Goal: Navigation & Orientation: Find specific page/section

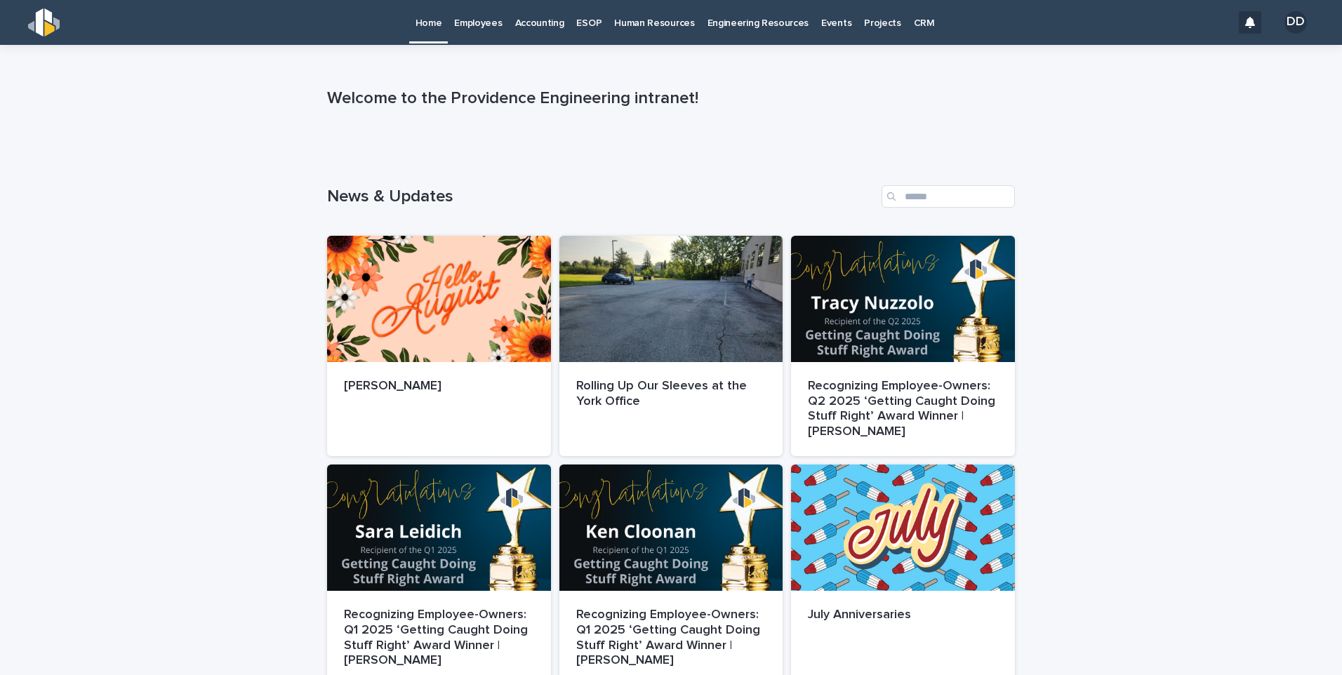
click at [542, 22] on p "Accounting" at bounding box center [539, 14] width 49 height 29
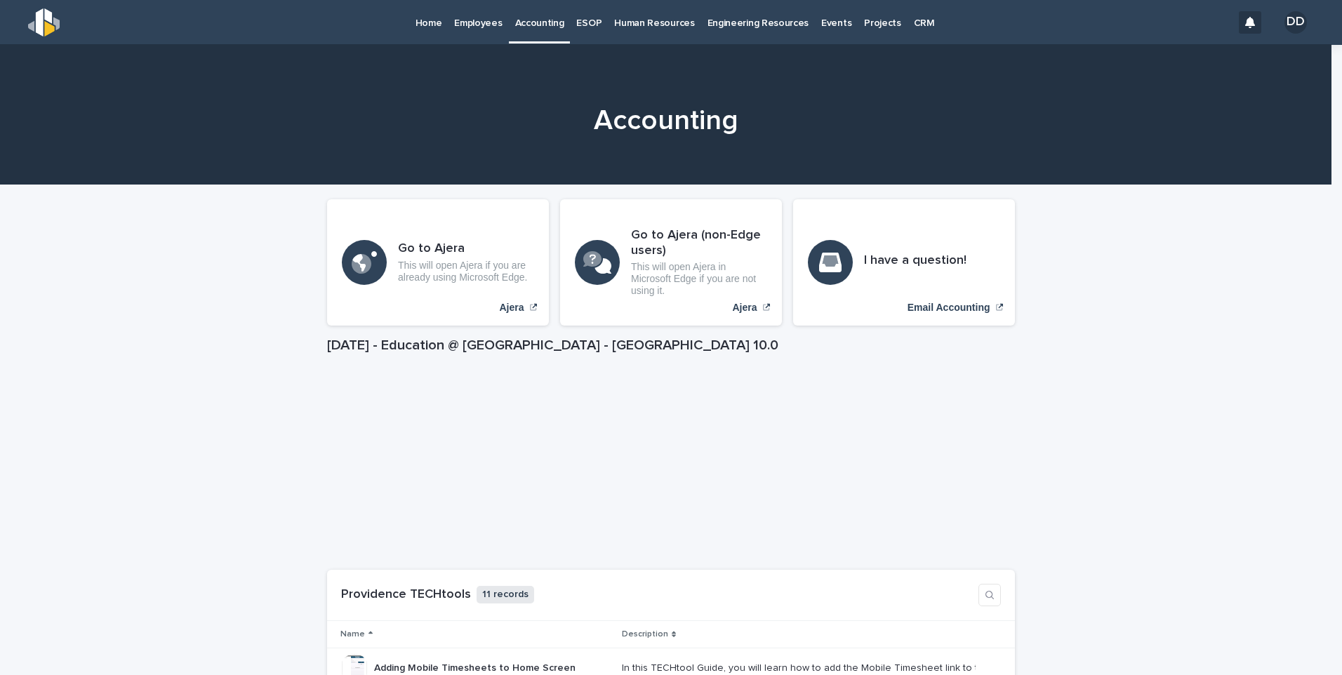
click at [483, 23] on p "Employees" at bounding box center [478, 14] width 48 height 29
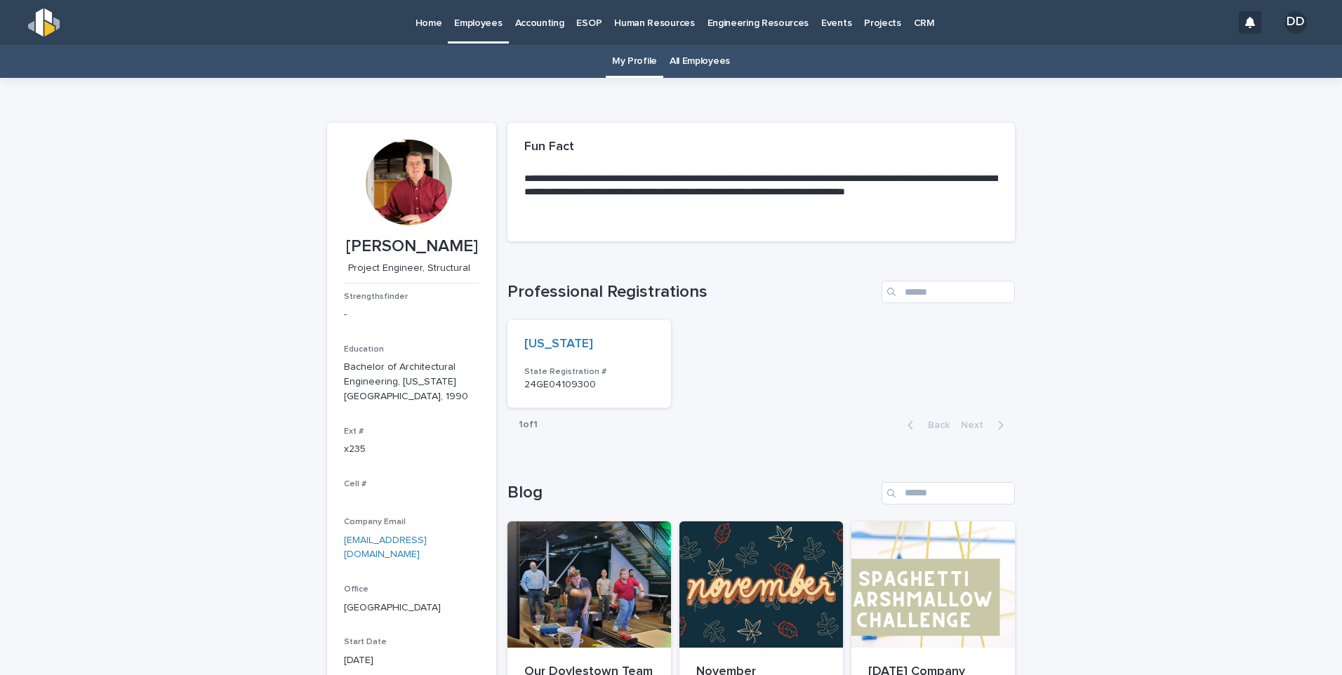
click at [630, 22] on p "Human Resources" at bounding box center [654, 14] width 80 height 29
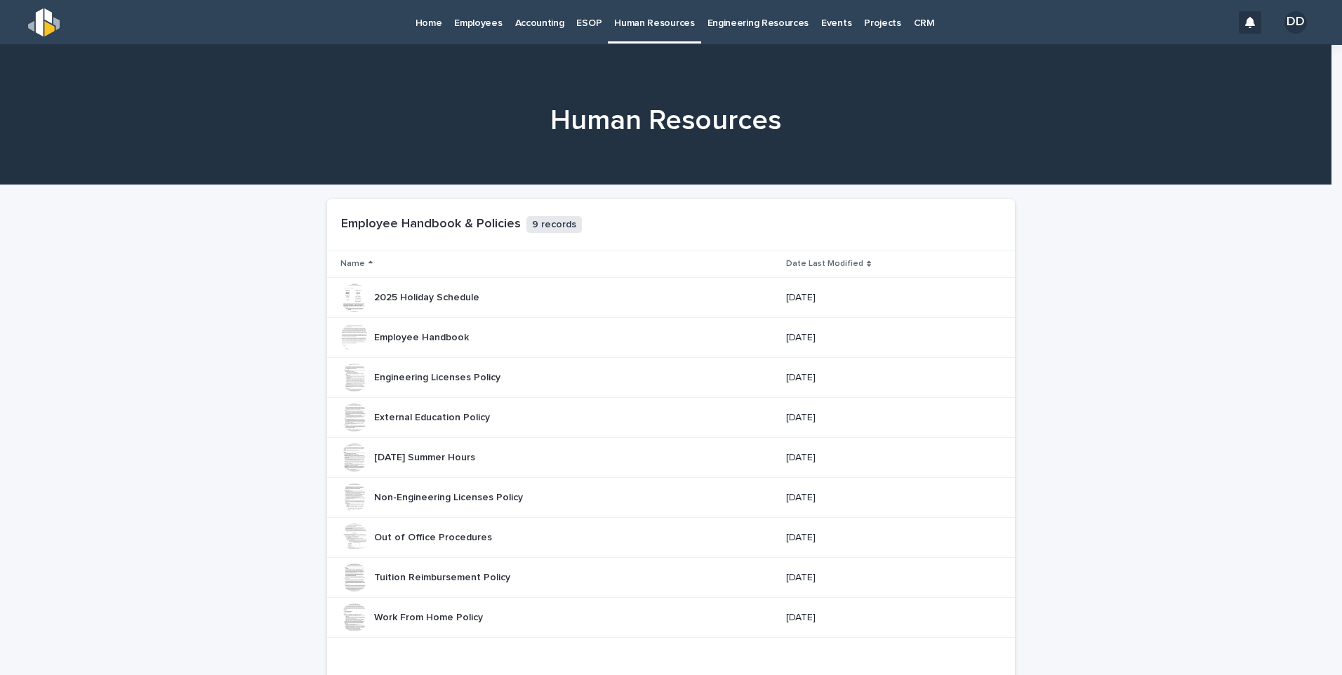
click at [474, 22] on p "Employees" at bounding box center [478, 14] width 48 height 29
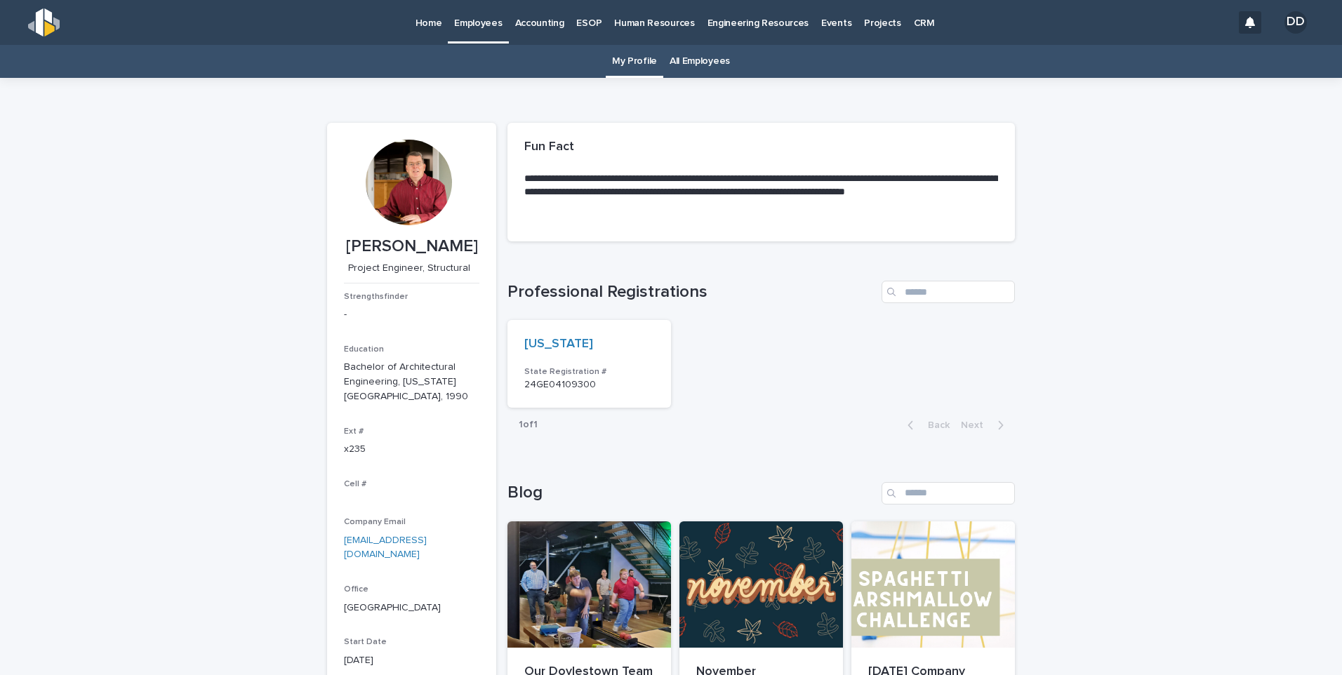
click at [433, 26] on p "Home" at bounding box center [429, 14] width 27 height 29
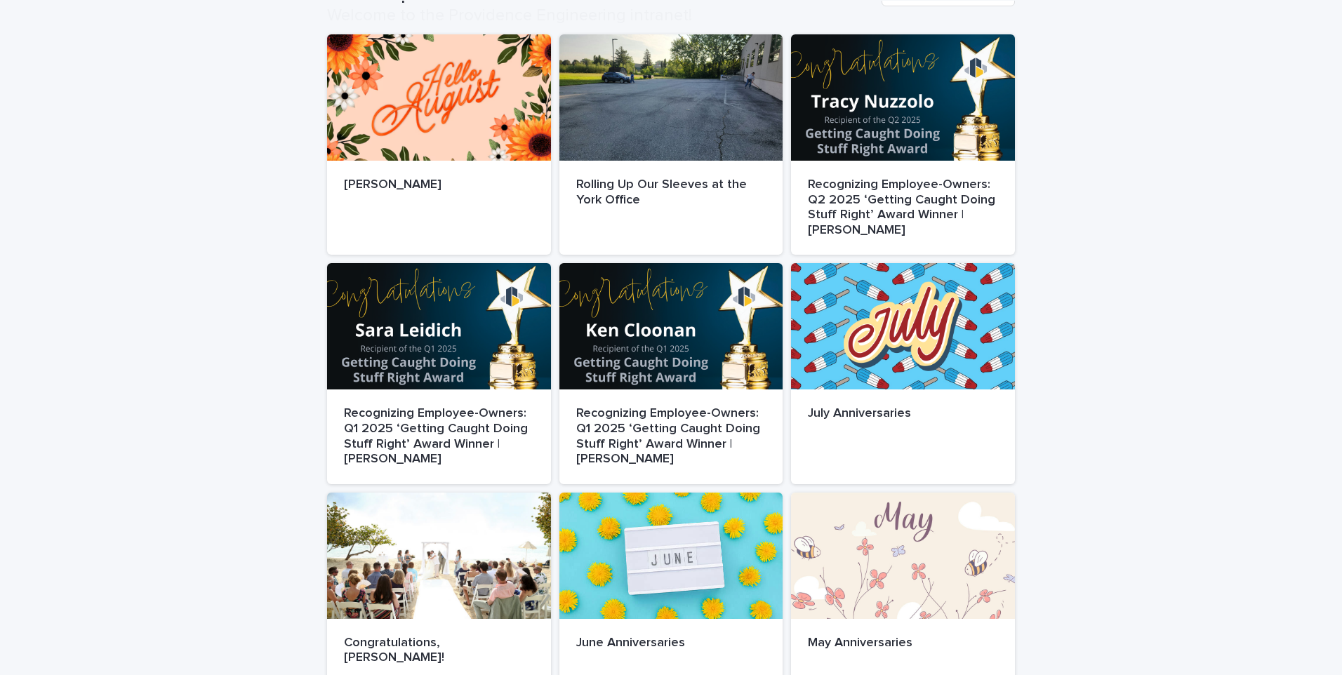
scroll to position [746, 0]
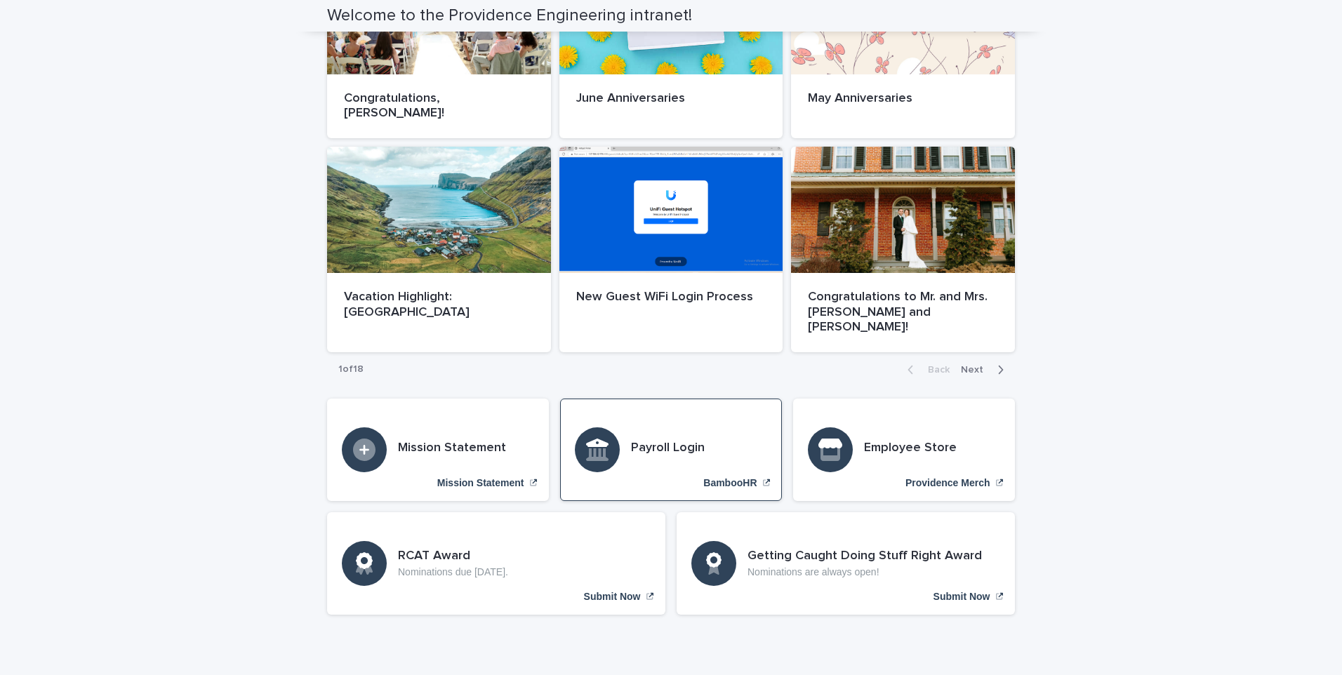
click at [731, 416] on div "Payroll Login BambooHR" at bounding box center [671, 450] width 222 height 102
click at [593, 439] on icon "BambooHR" at bounding box center [597, 450] width 22 height 22
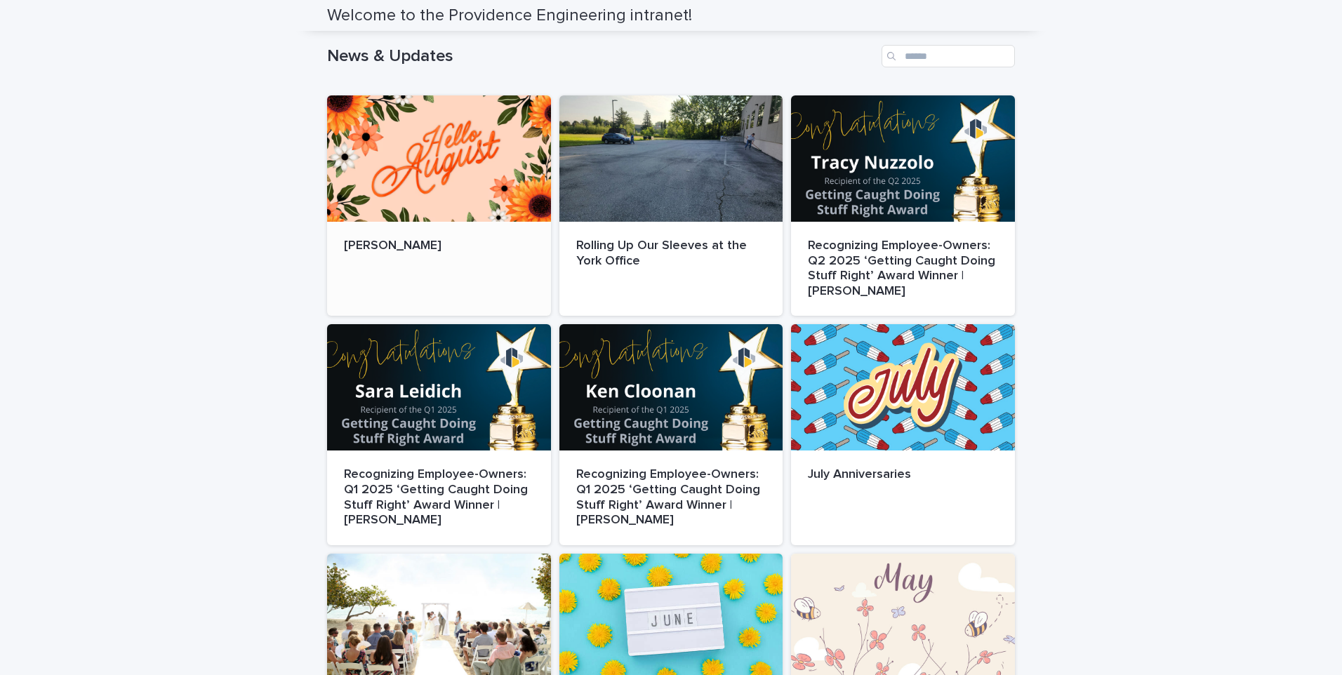
scroll to position [0, 0]
